Goal: Find contact information: Find contact information

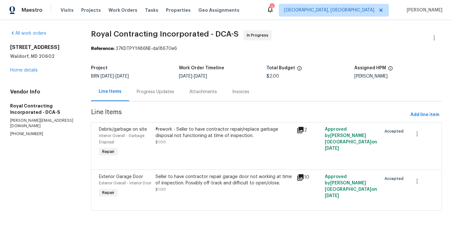
click at [146, 90] on div "Progress Updates" at bounding box center [155, 92] width 37 height 6
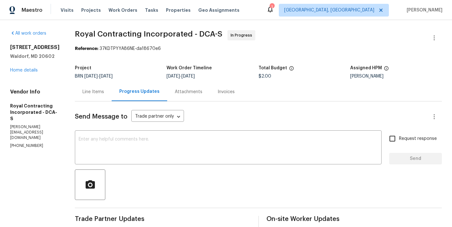
click at [23, 143] on p "[PHONE_NUMBER]" at bounding box center [35, 145] width 50 height 5
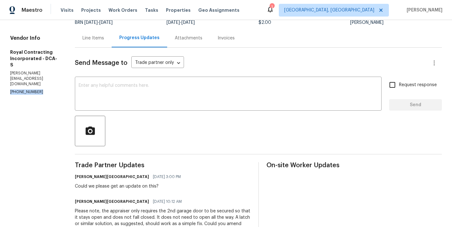
scroll to position [52, 0]
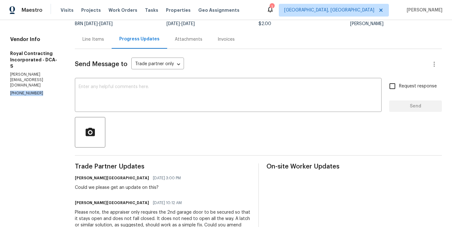
click at [26, 57] on h5 "Royal Contracting Incorporated - DCA-S" at bounding box center [35, 59] width 50 height 19
copy h5 "Royal Contracting Incorporated - DCA-S"
